Goal: Information Seeking & Learning: Check status

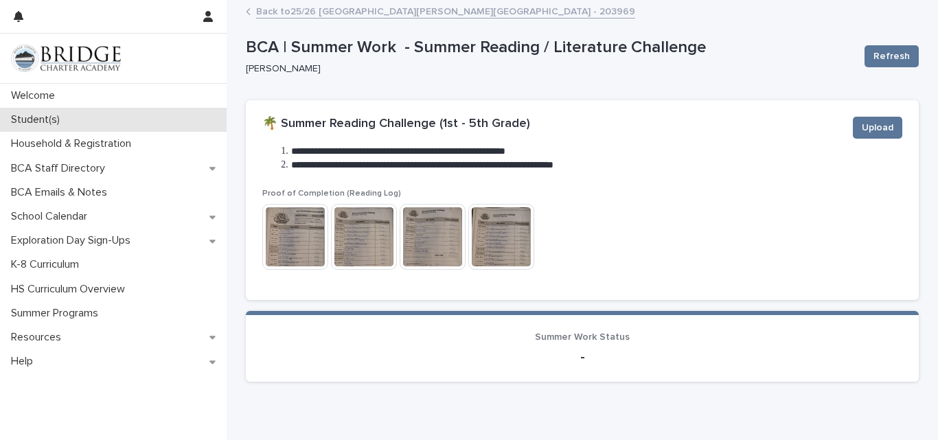
click at [69, 131] on div "Student(s)" at bounding box center [113, 120] width 227 height 24
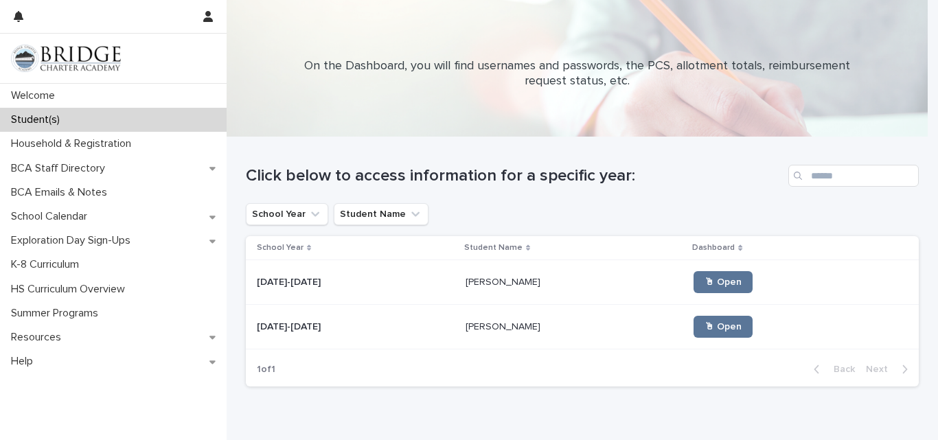
click at [707, 293] on link "🖱 Open" at bounding box center [723, 282] width 59 height 22
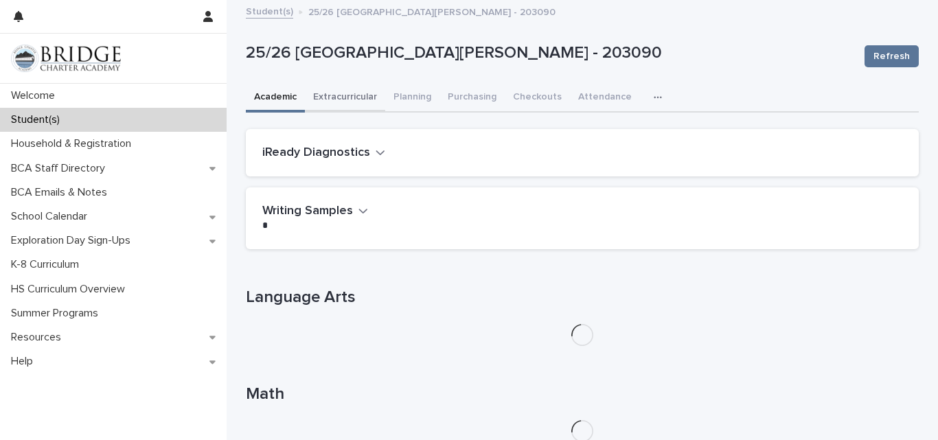
click at [365, 100] on button "Extracurricular" at bounding box center [345, 98] width 80 height 29
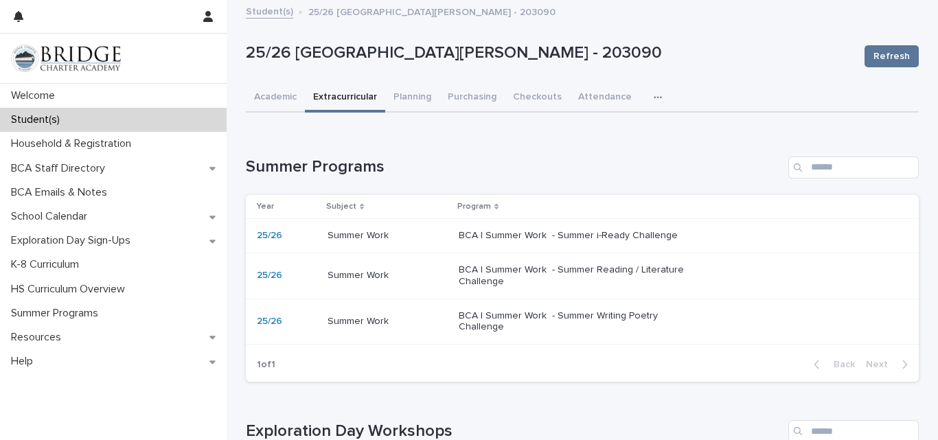
click at [797, 252] on td "BCA | Summer Work - Summer i-Ready Challenge" at bounding box center [686, 236] width 466 height 34
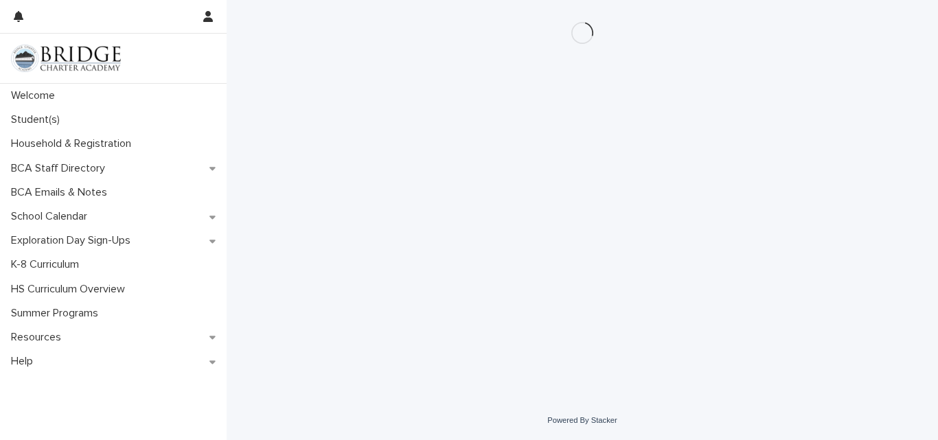
click at [797, 252] on div "Loading... Saving… Loading... Saving…" at bounding box center [582, 183] width 687 height 367
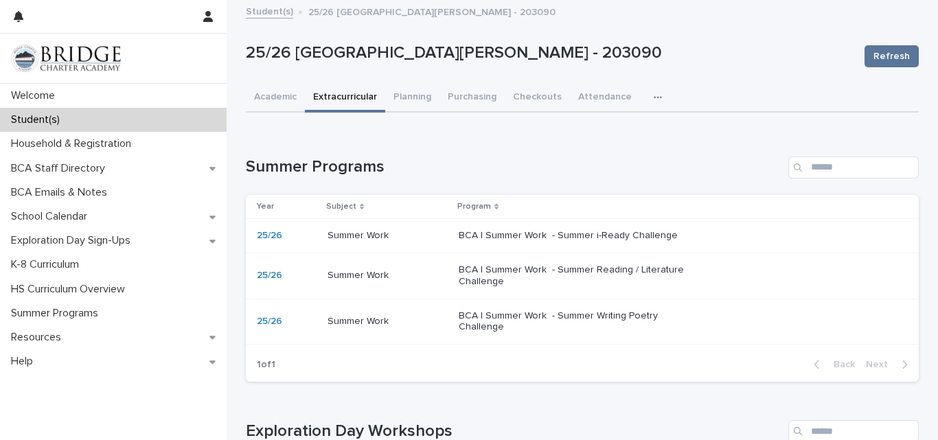
click at [603, 273] on p "BCA | Summer Work - Summer Reading / Literature Challenge" at bounding box center [573, 275] width 229 height 23
